Goal: Navigation & Orientation: Find specific page/section

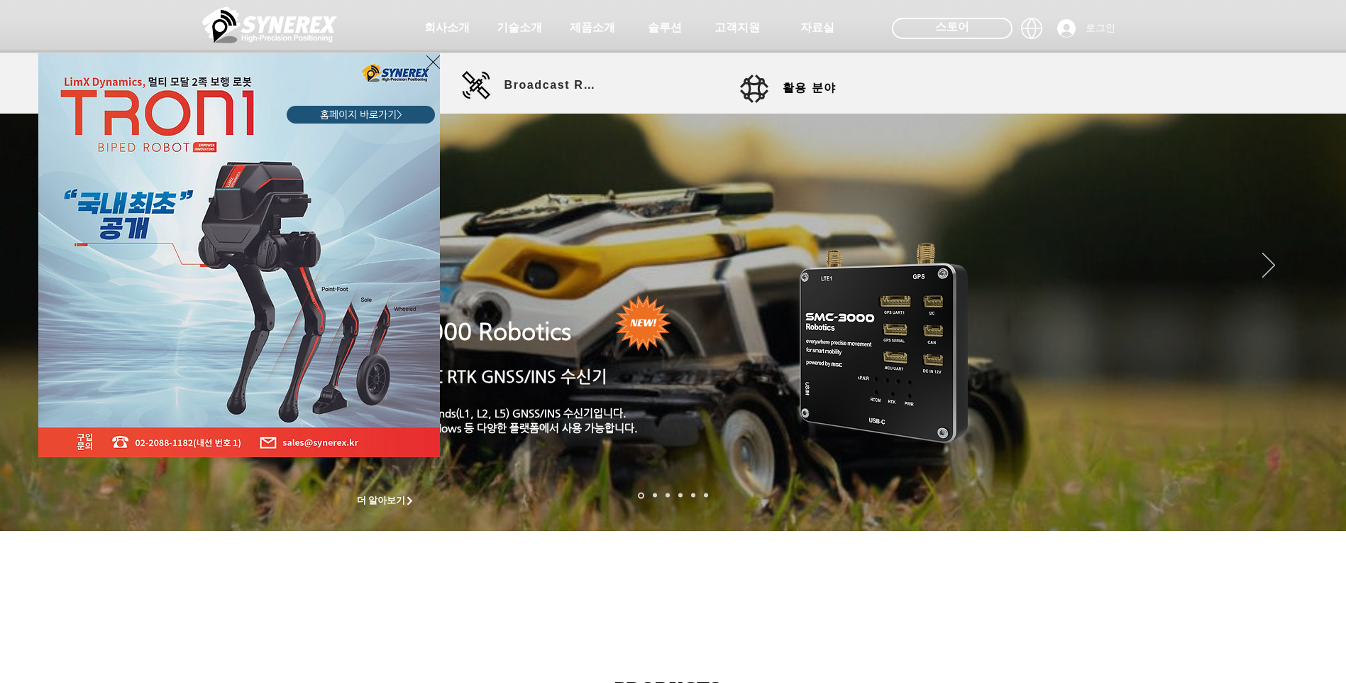
click at [434, 61] on icon "사이트로 돌아가기" at bounding box center [433, 62] width 13 height 18
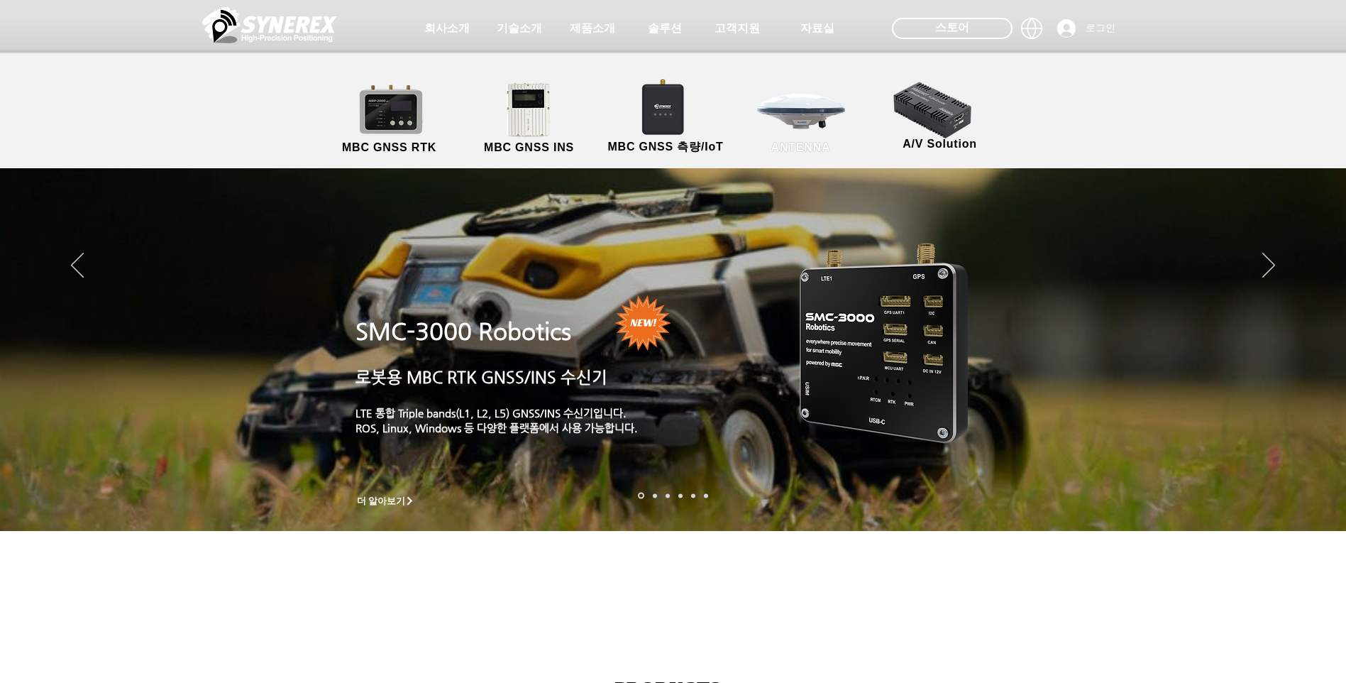
click at [817, 117] on link "ANTENNA" at bounding box center [801, 119] width 128 height 75
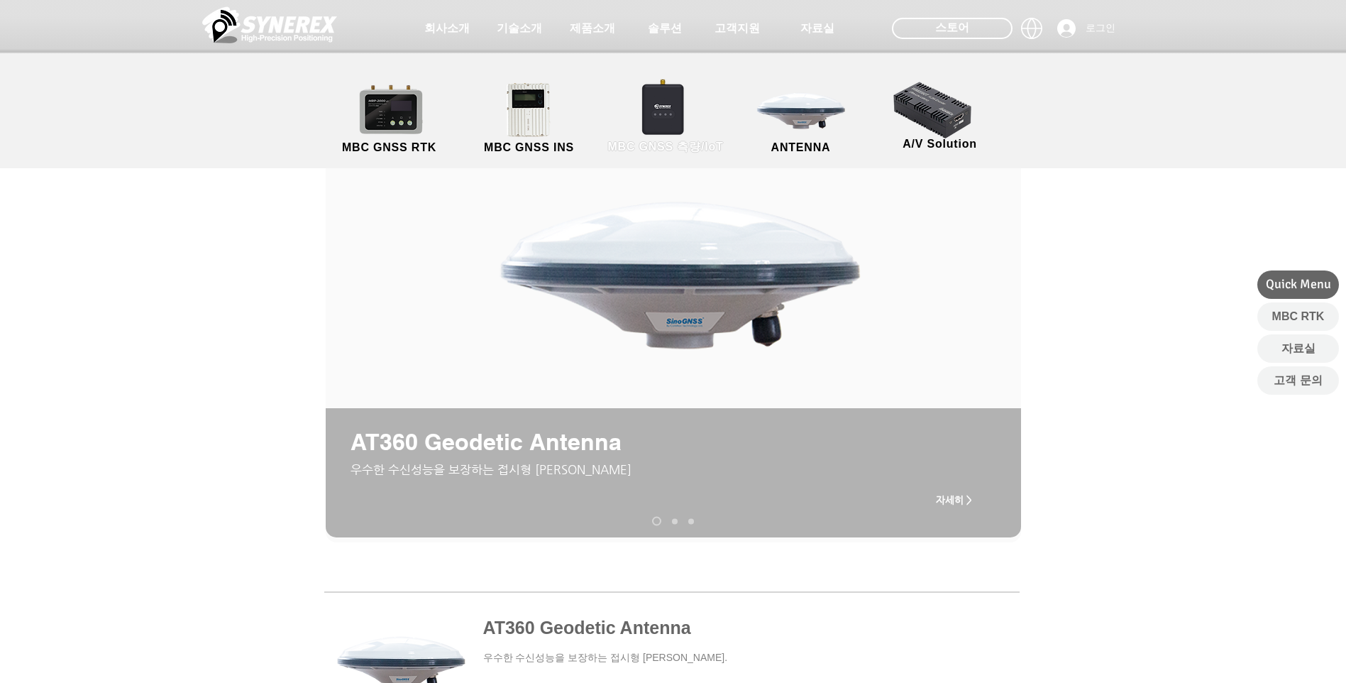
click at [656, 116] on link "MBC GNSS 측량/IoT" at bounding box center [666, 119] width 138 height 75
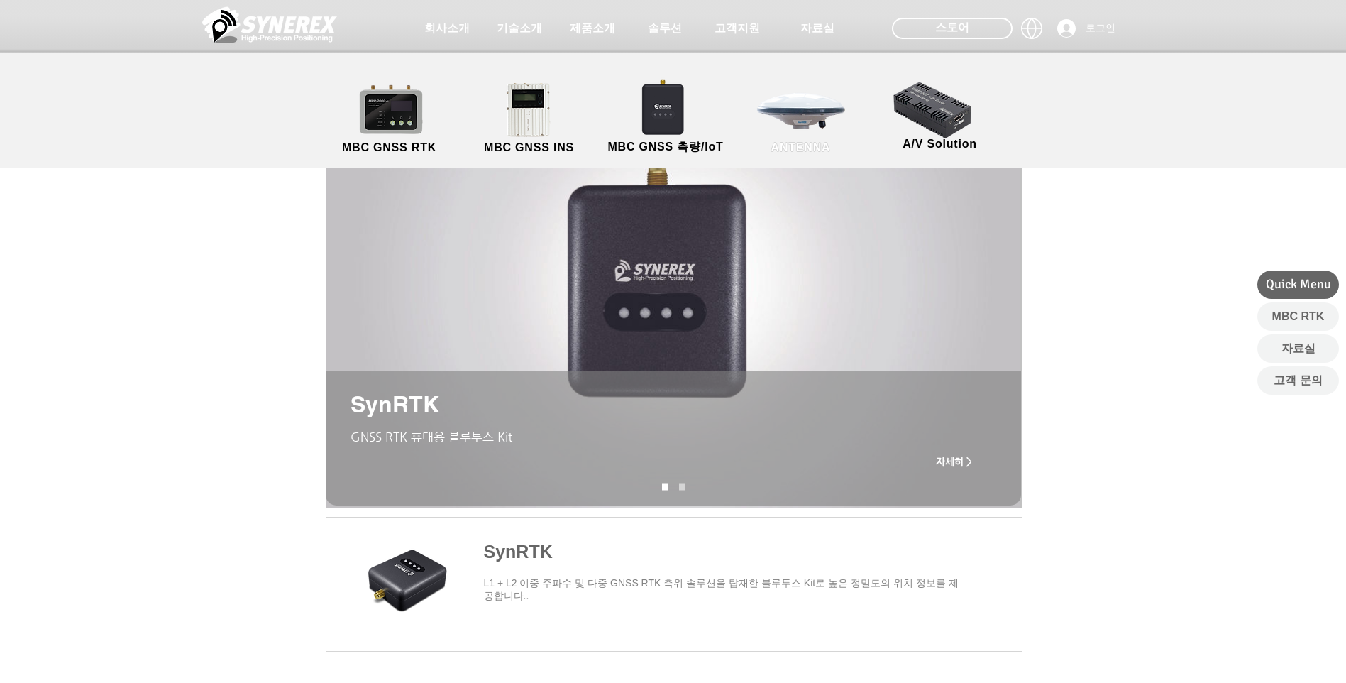
click at [795, 111] on link "ANTENNA" at bounding box center [801, 119] width 128 height 75
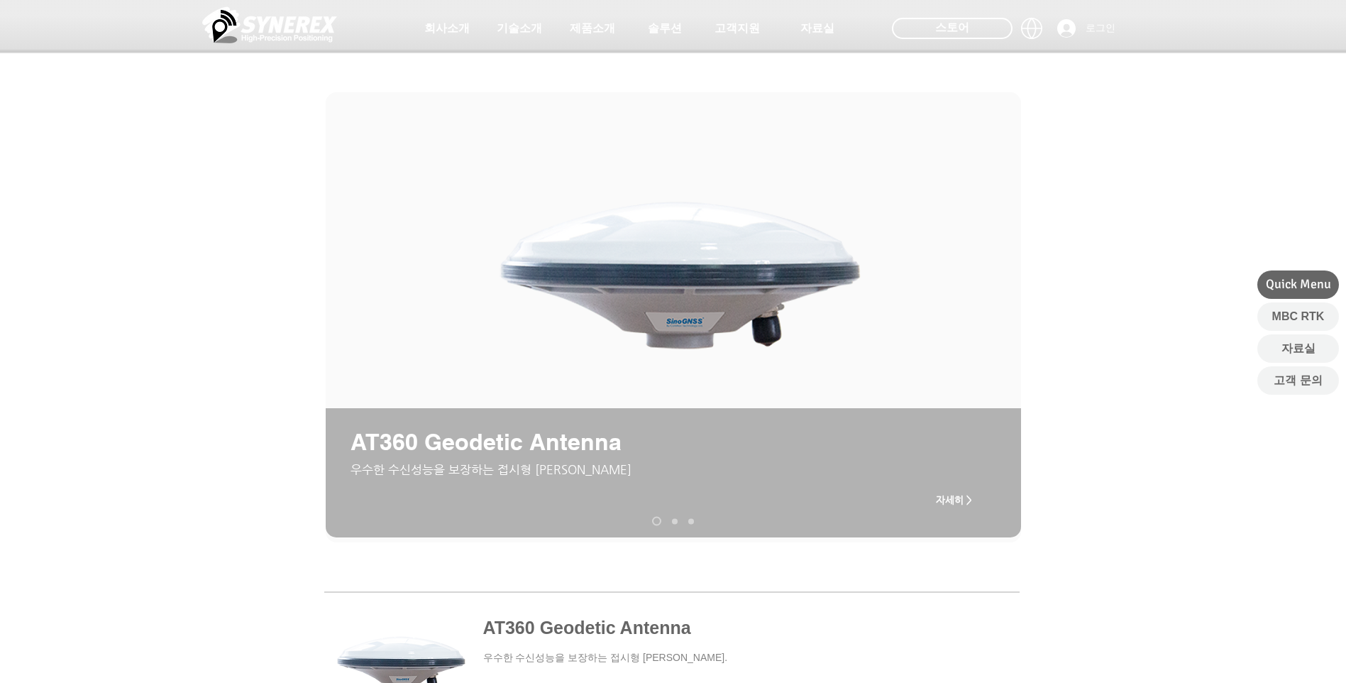
click at [714, 280] on img "슬라이드쇼" at bounding box center [678, 271] width 387 height 231
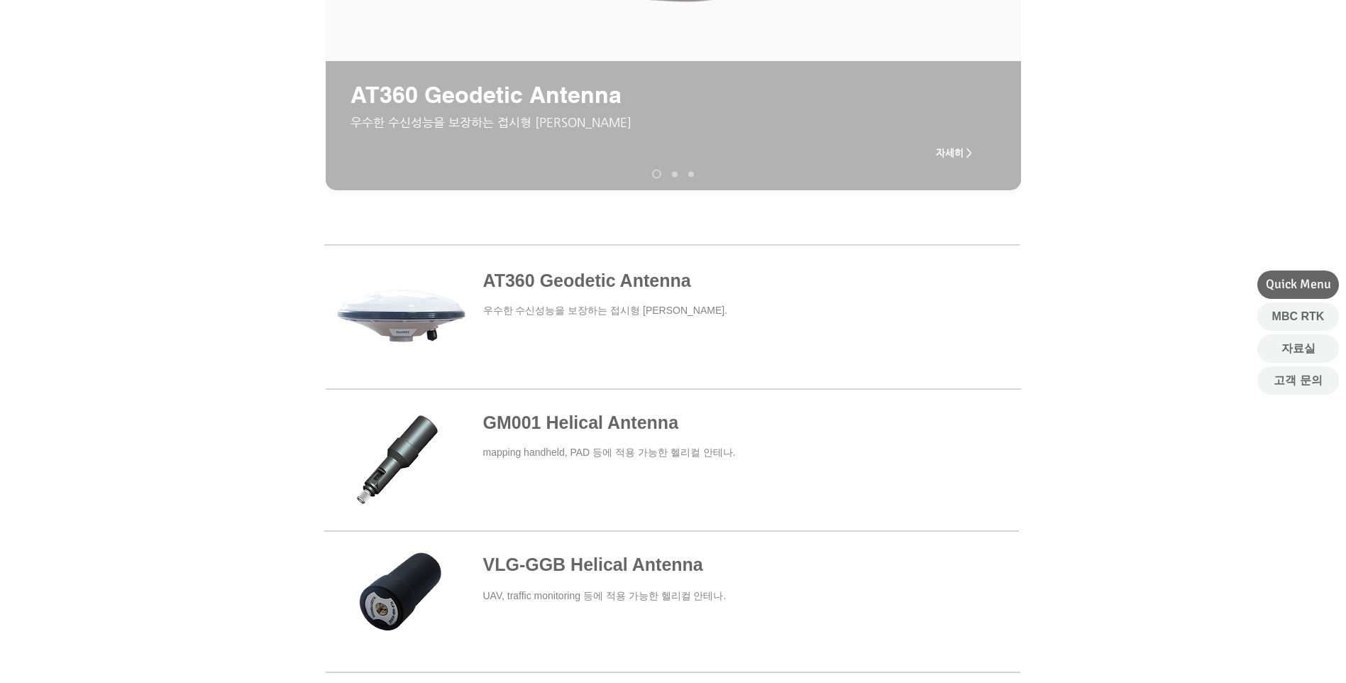
scroll to position [426, 0]
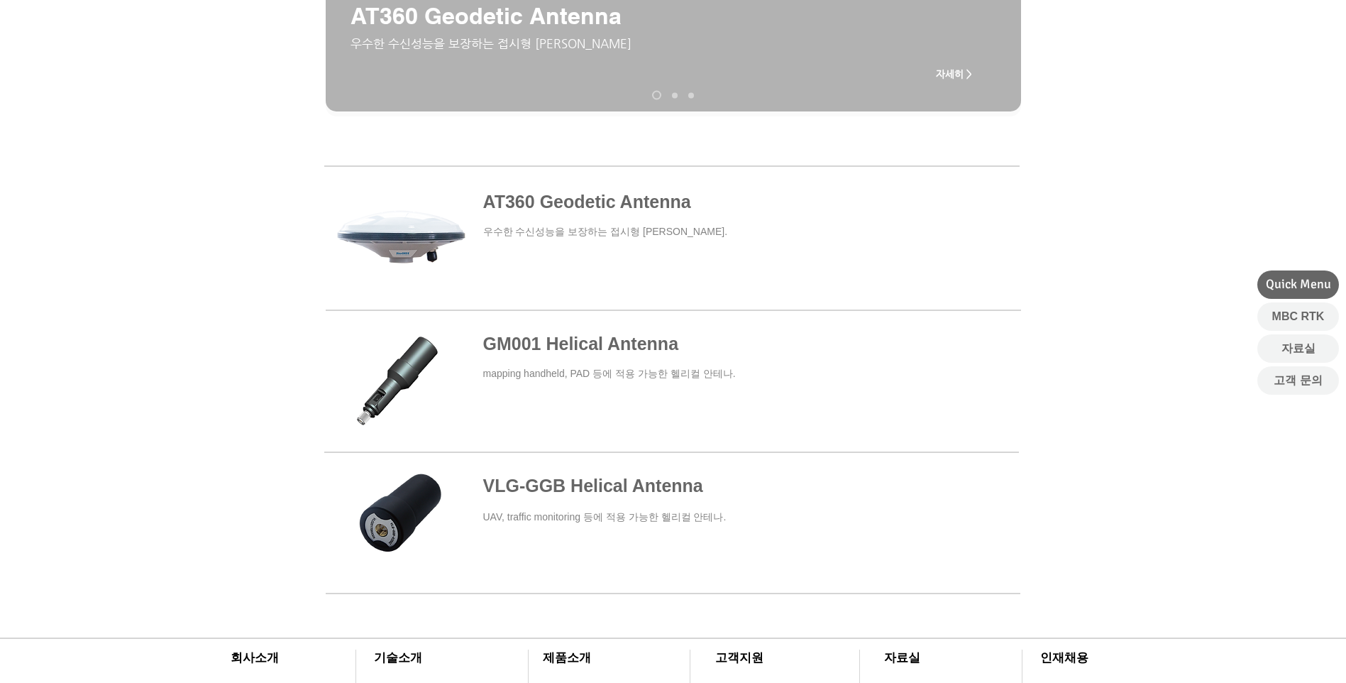
click at [951, 67] on span "자세히 >" at bounding box center [954, 74] width 57 height 28
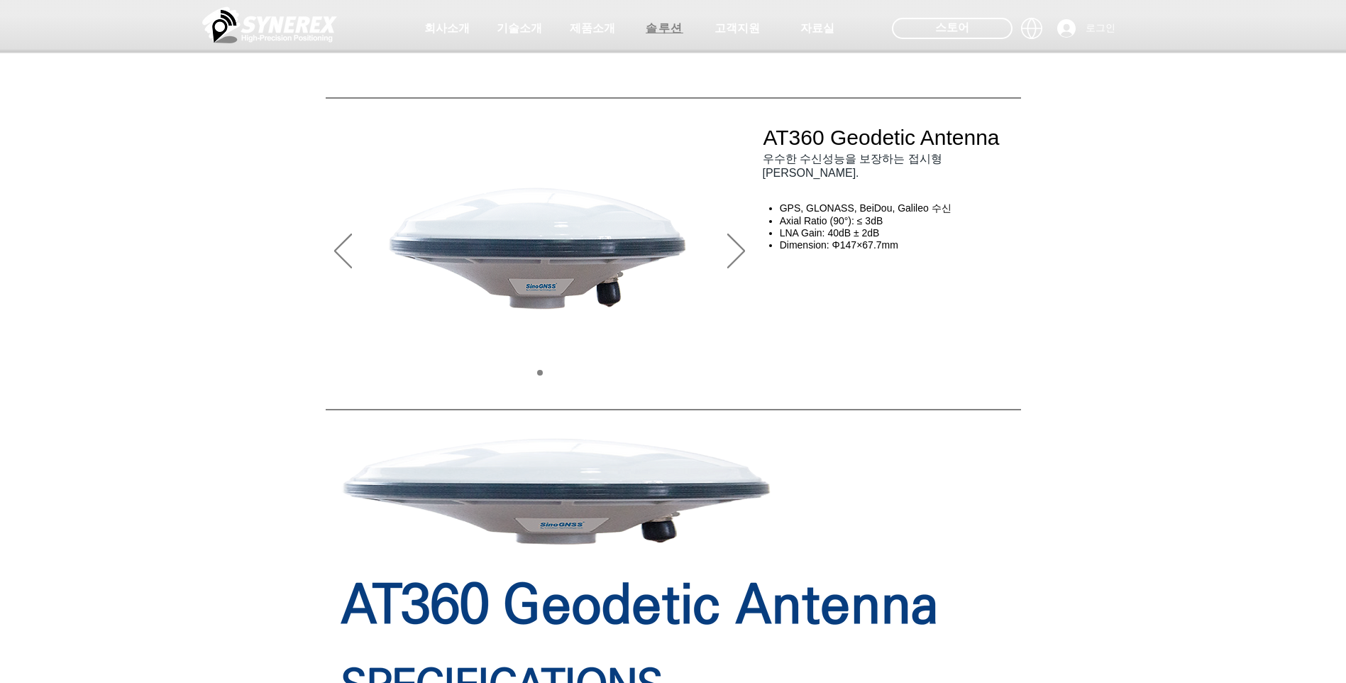
click at [663, 31] on span "솔루션" at bounding box center [665, 28] width 38 height 15
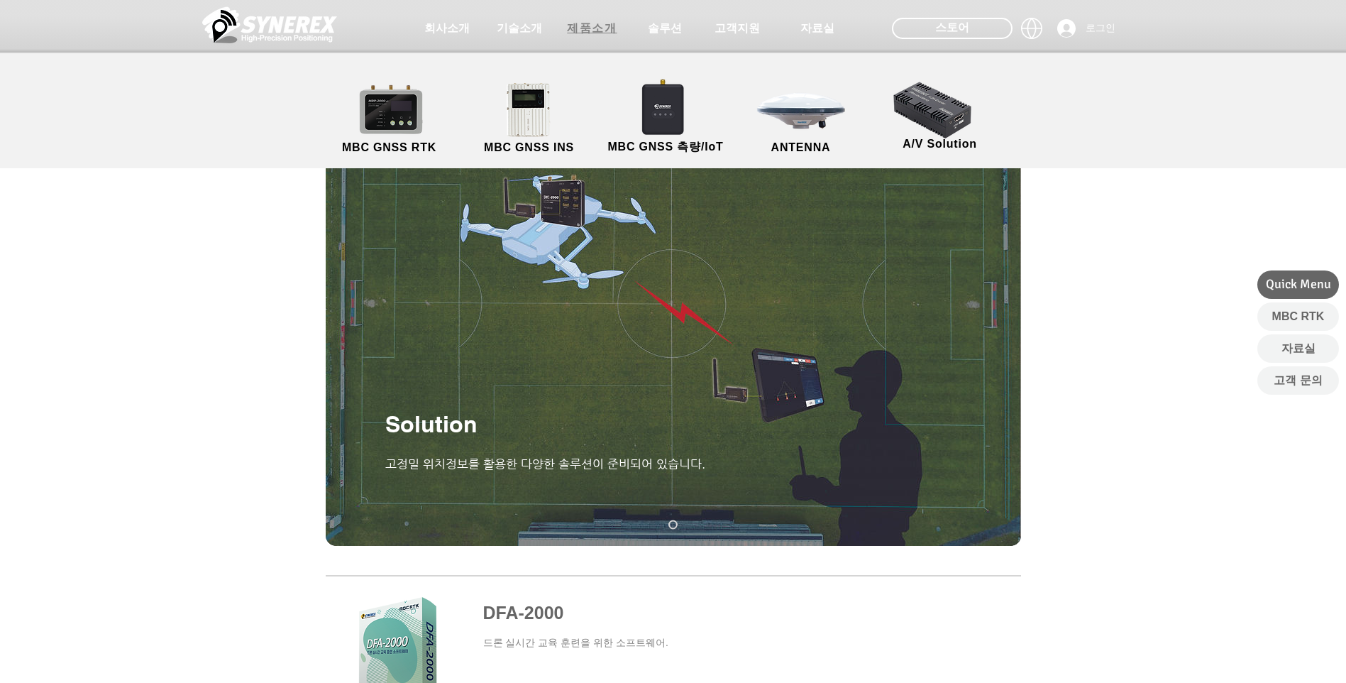
click at [605, 30] on span "제품소개" at bounding box center [592, 28] width 50 height 15
